Goal: Find specific page/section: Find specific page/section

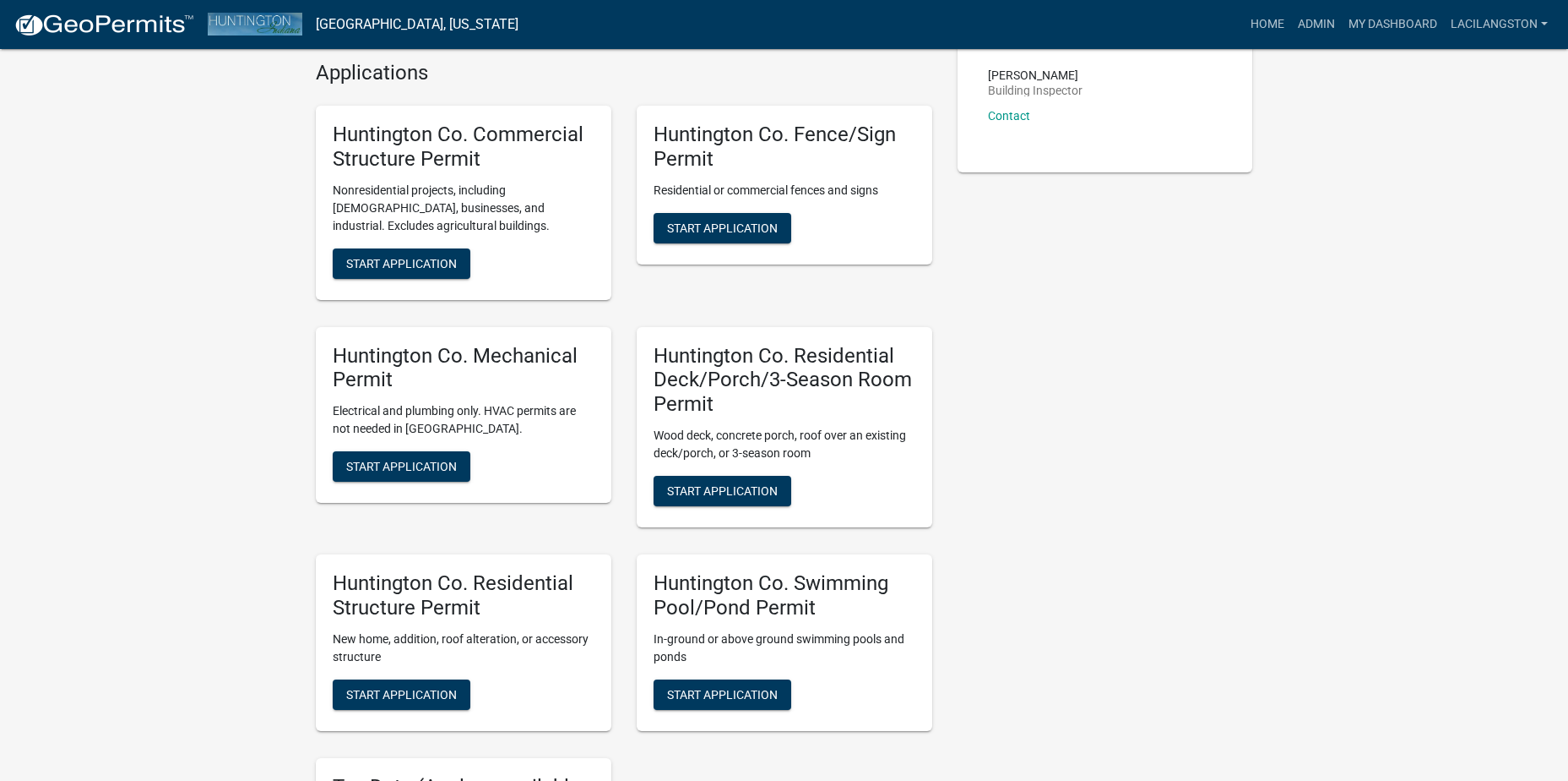
scroll to position [422, 0]
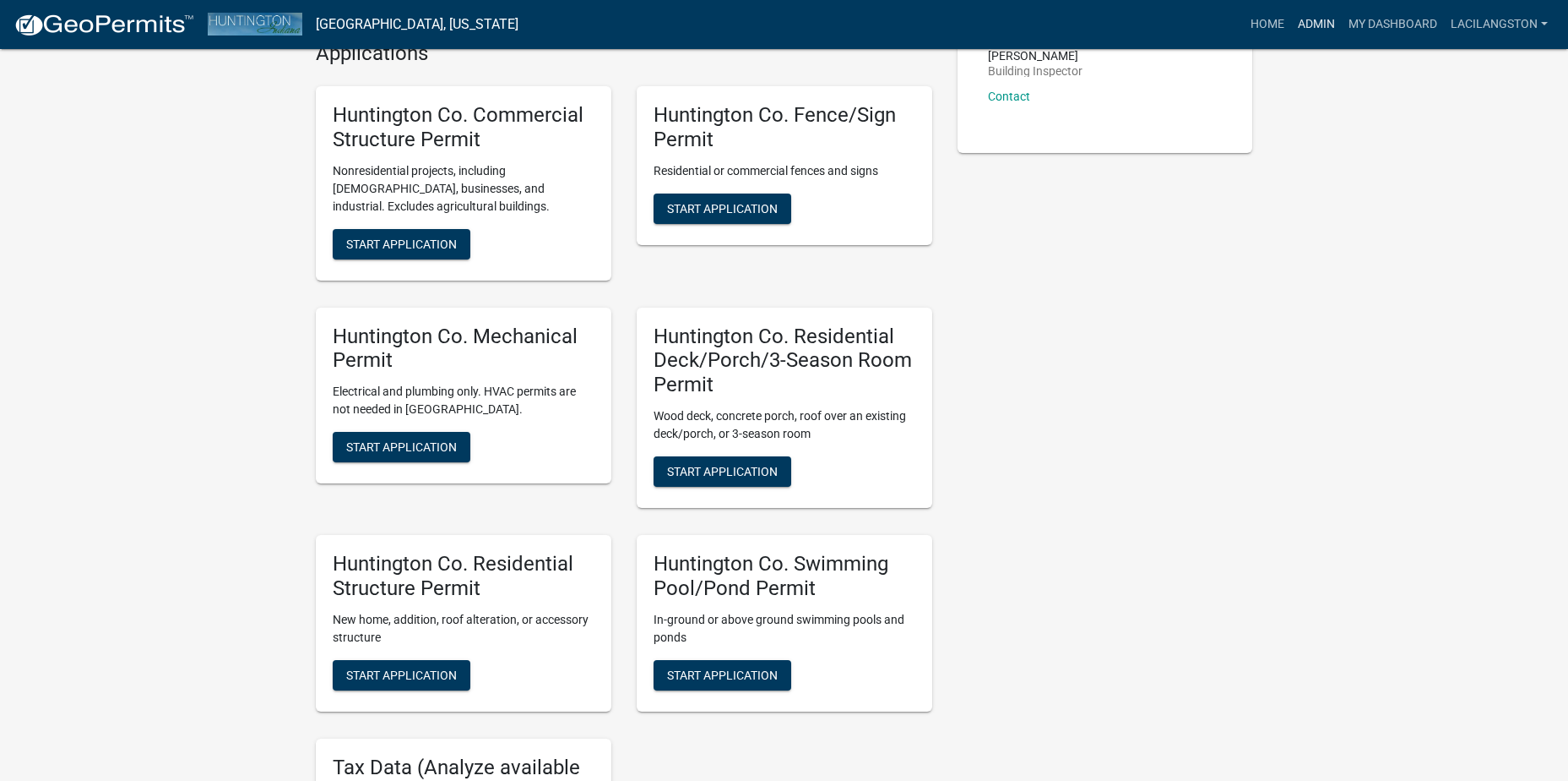
click at [1313, 28] on link "Admin" at bounding box center [1316, 25] width 51 height 33
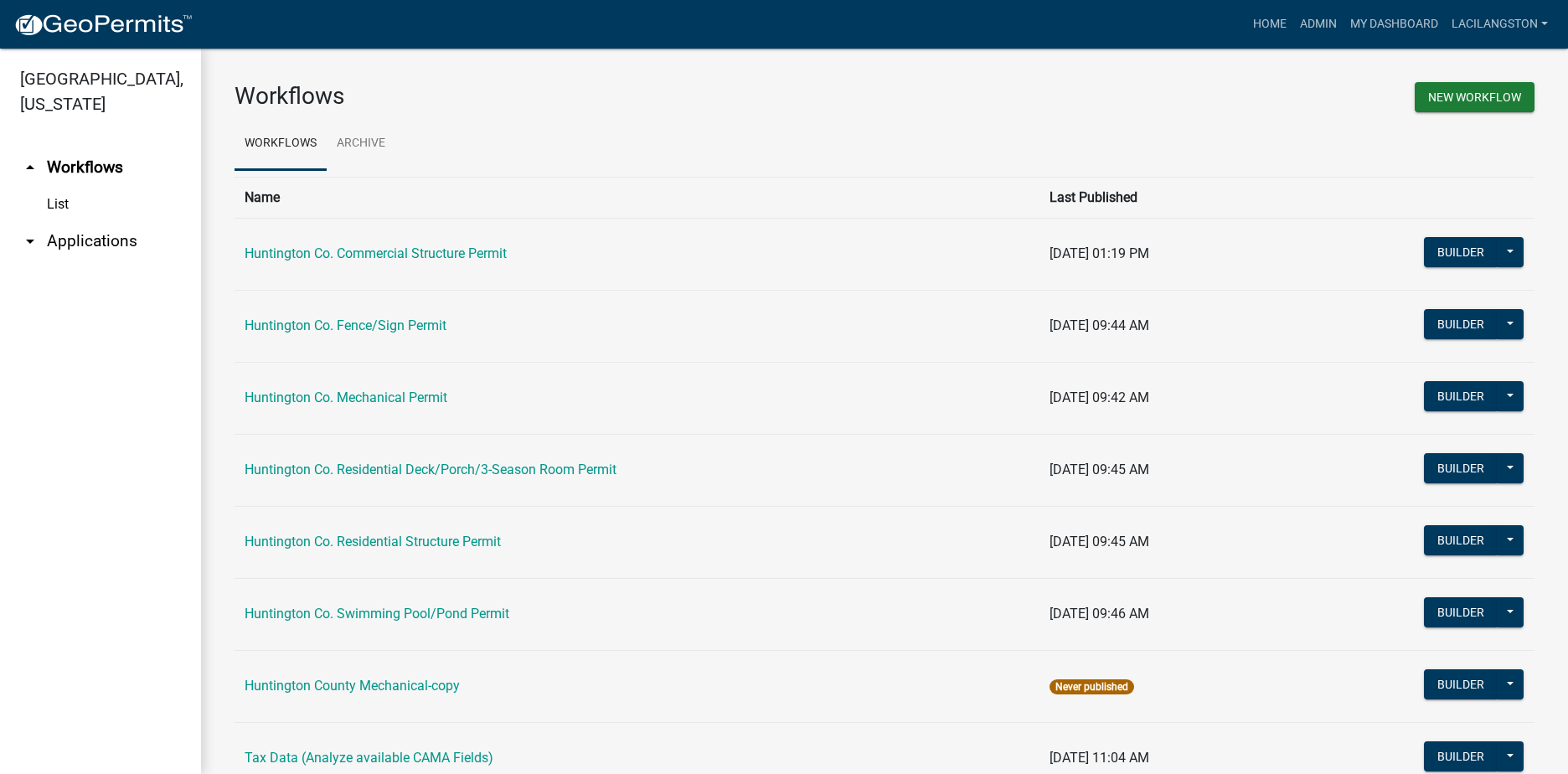
click at [89, 240] on link "arrow_drop_down Applications" at bounding box center [101, 241] width 201 height 40
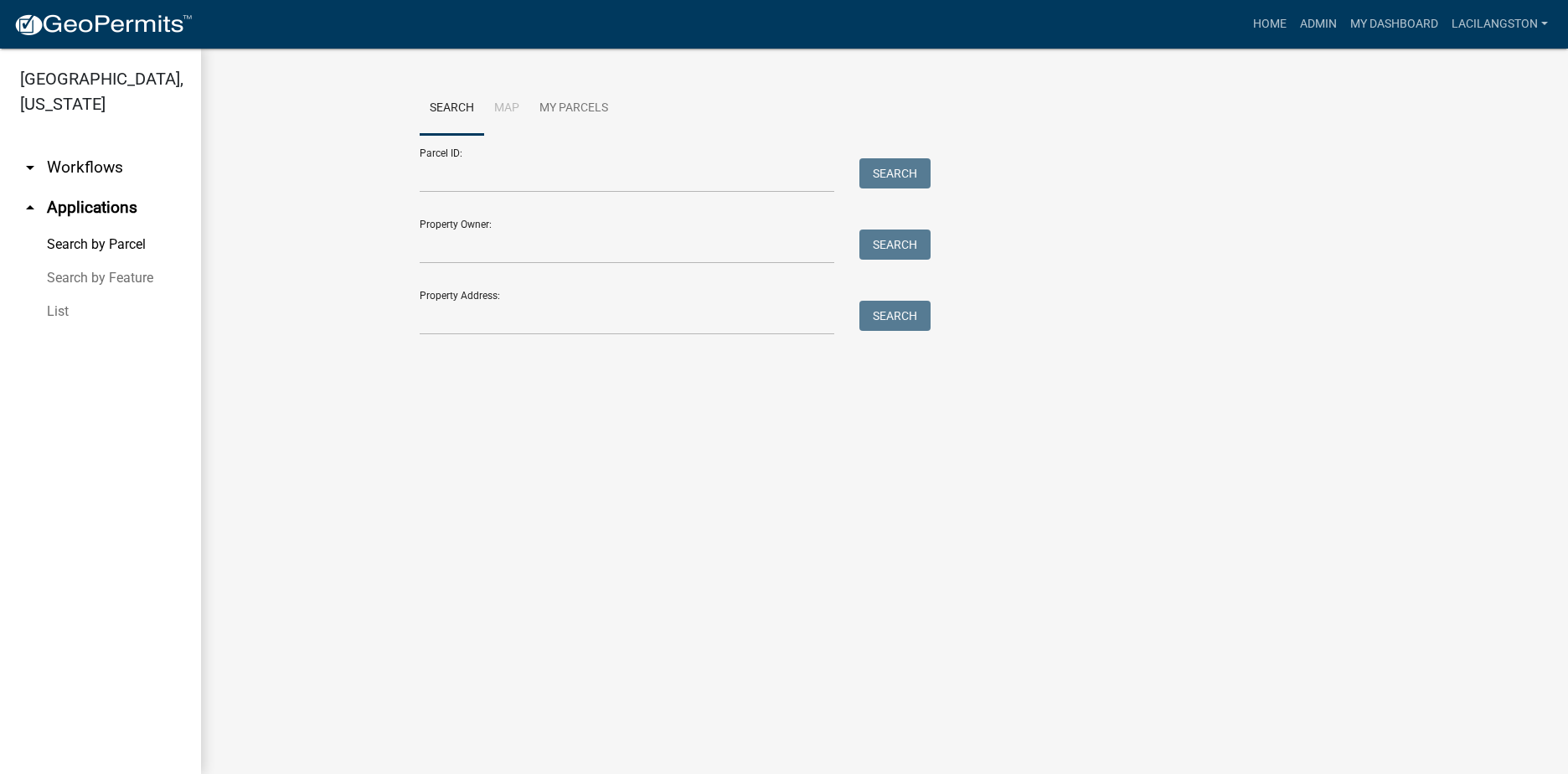
click at [58, 306] on link "List" at bounding box center [101, 311] width 201 height 33
